Goal: Use online tool/utility: Use online tool/utility

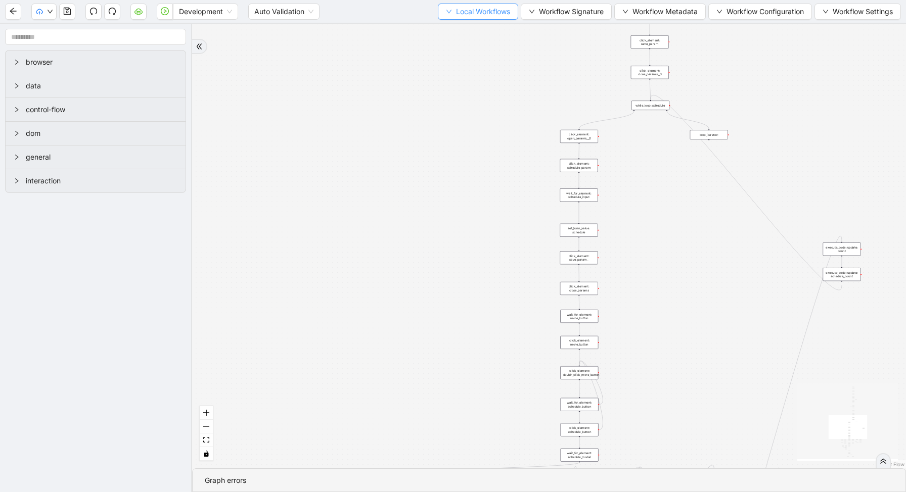
click at [484, 16] on span "Local Workflows" at bounding box center [483, 11] width 54 height 11
click at [497, 13] on span "Local Workflows" at bounding box center [483, 11] width 54 height 11
click at [484, 33] on span "Select" at bounding box center [473, 31] width 66 height 11
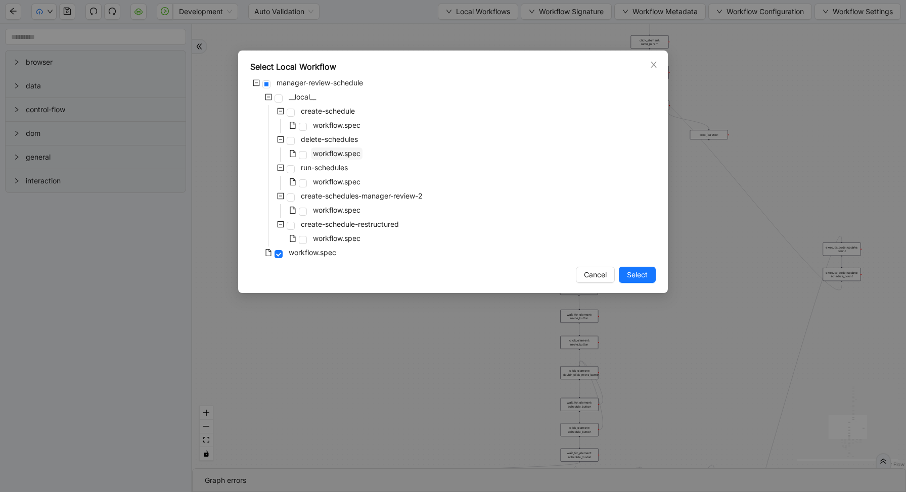
click at [339, 149] on span "workflow.spec" at bounding box center [337, 153] width 48 height 9
click at [647, 272] on span "Select" at bounding box center [637, 274] width 21 height 11
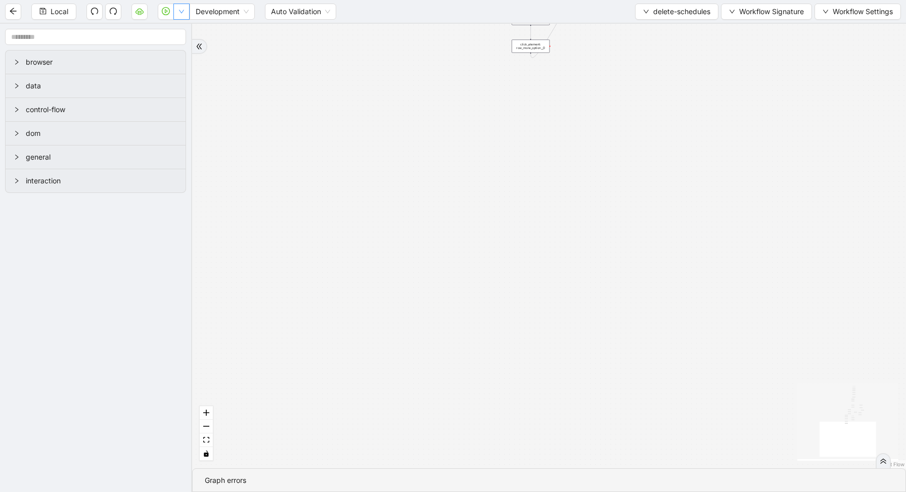
click at [186, 9] on button "button" at bounding box center [181, 12] width 16 height 16
drag, startPoint x: 470, startPoint y: 171, endPoint x: 418, endPoint y: 487, distance: 320.1
click at [421, 486] on section "loopFrom has_cancel fallback is_required_schedule has_next_row fallback has_nex…" at bounding box center [549, 258] width 714 height 468
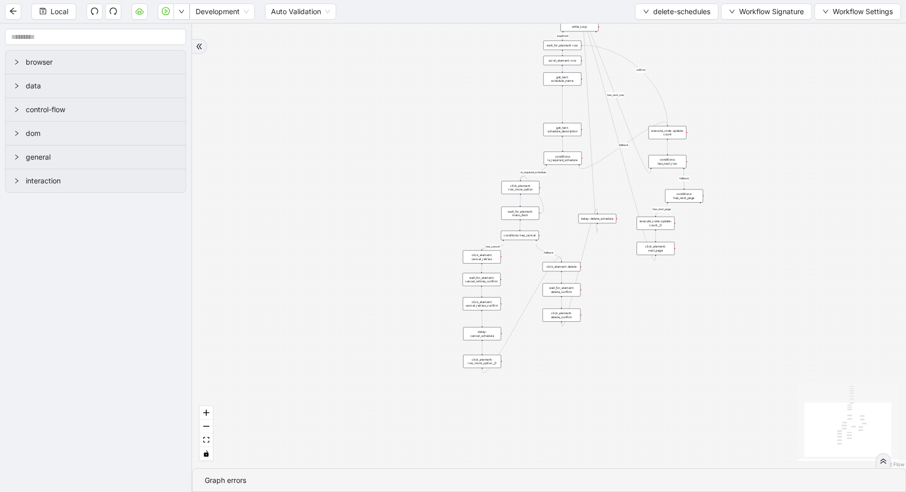
click at [564, 154] on div "conditions: is_required_schedule" at bounding box center [562, 158] width 38 height 13
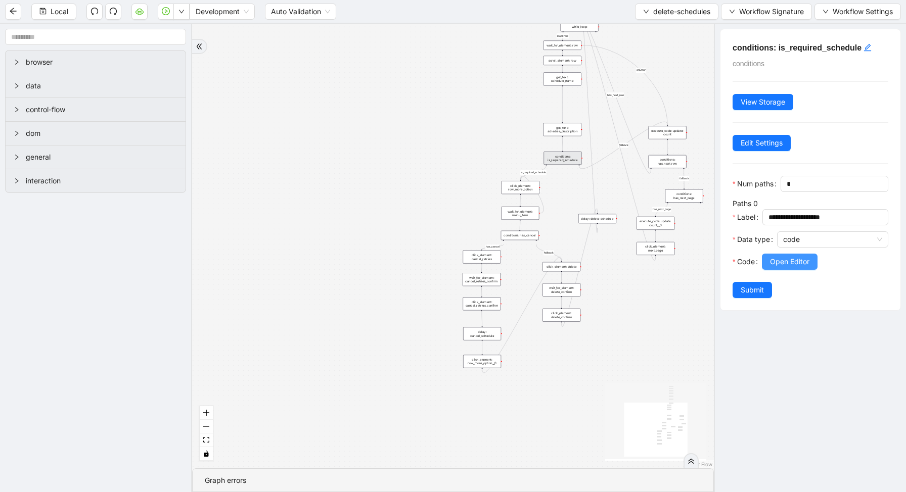
click at [807, 261] on span "Open Editor" at bounding box center [789, 261] width 39 height 11
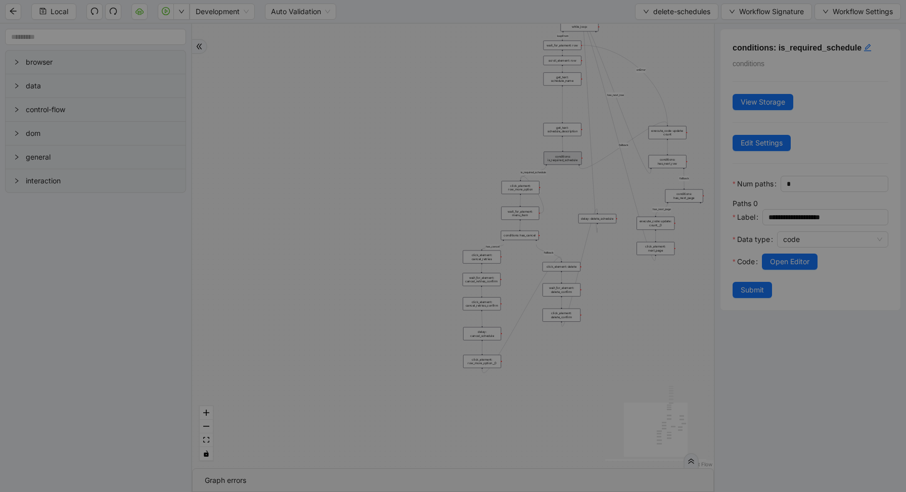
scroll to position [152, 0]
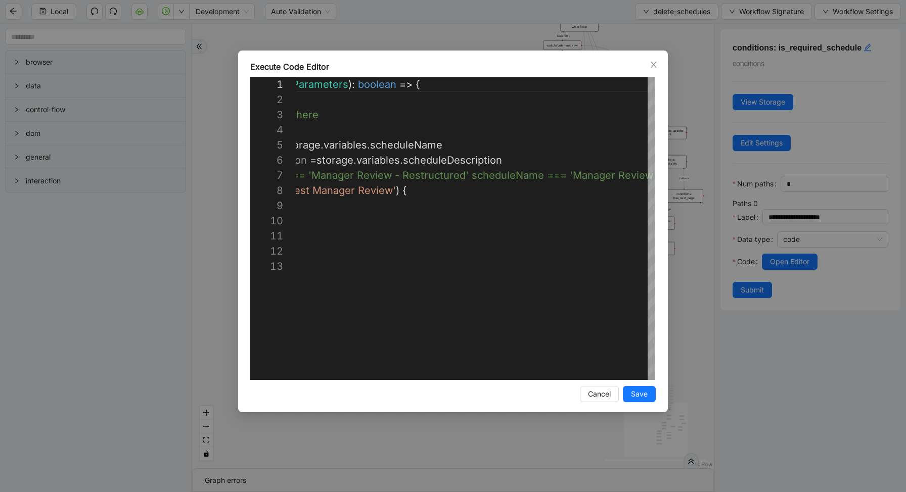
click at [685, 102] on div "**********" at bounding box center [453, 246] width 906 height 492
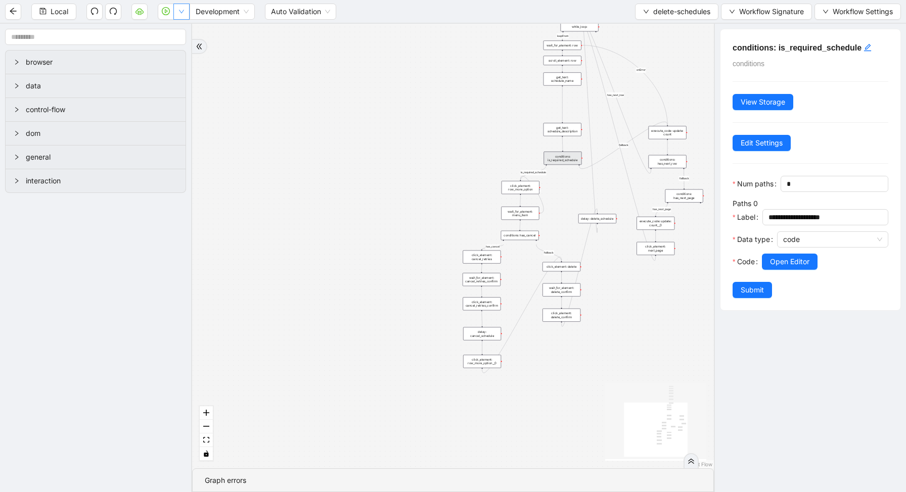
click at [184, 10] on button "button" at bounding box center [181, 12] width 16 height 16
click at [183, 29] on li "Run local workflow" at bounding box center [149, 31] width 74 height 16
click at [393, 216] on div "loopFrom has_cancel fallback is_required_schedule has_next_row fallback has_nex…" at bounding box center [453, 246] width 522 height 445
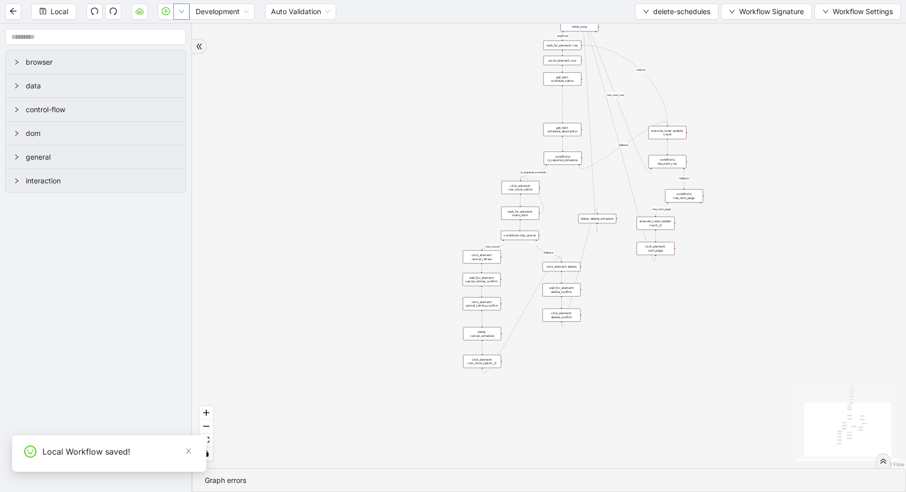
click at [179, 16] on button "button" at bounding box center [181, 12] width 16 height 16
click at [180, 34] on span "Run local workflow" at bounding box center [149, 31] width 62 height 11
